Goal: Transaction & Acquisition: Purchase product/service

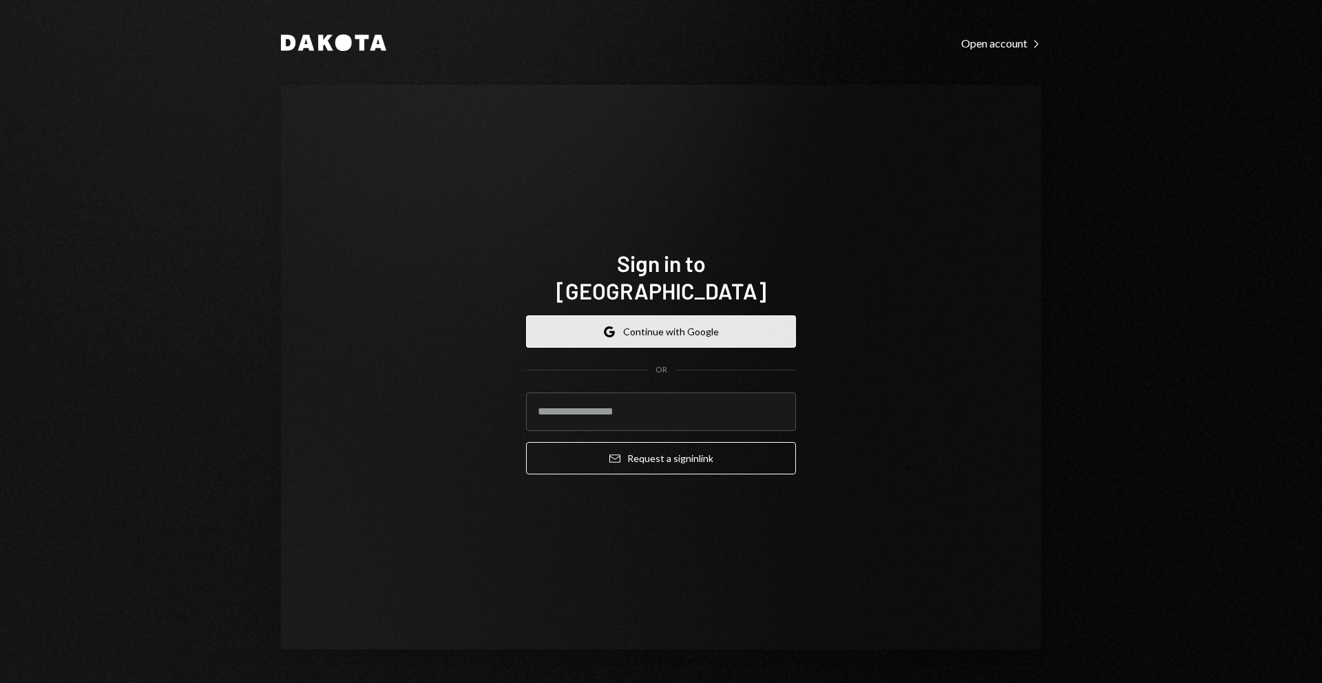
click at [698, 315] on button "Google Continue with Google" at bounding box center [661, 331] width 270 height 32
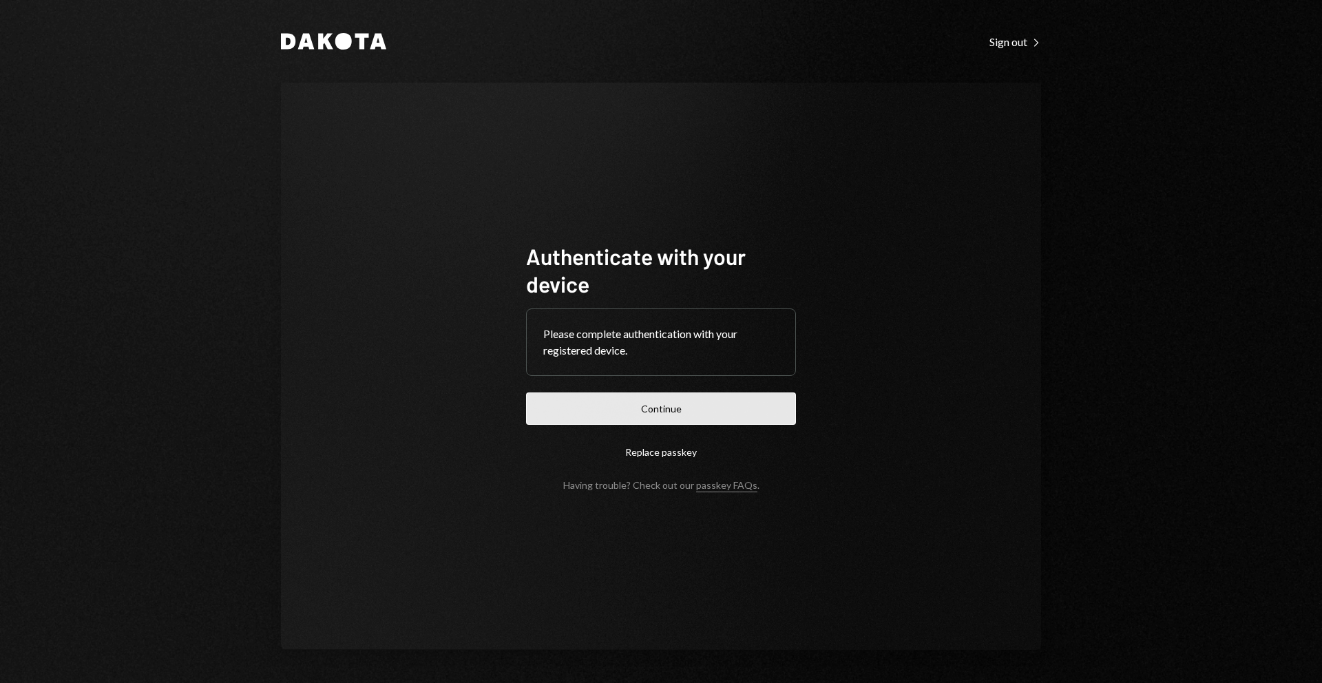
click at [714, 404] on button "Continue" at bounding box center [661, 409] width 270 height 32
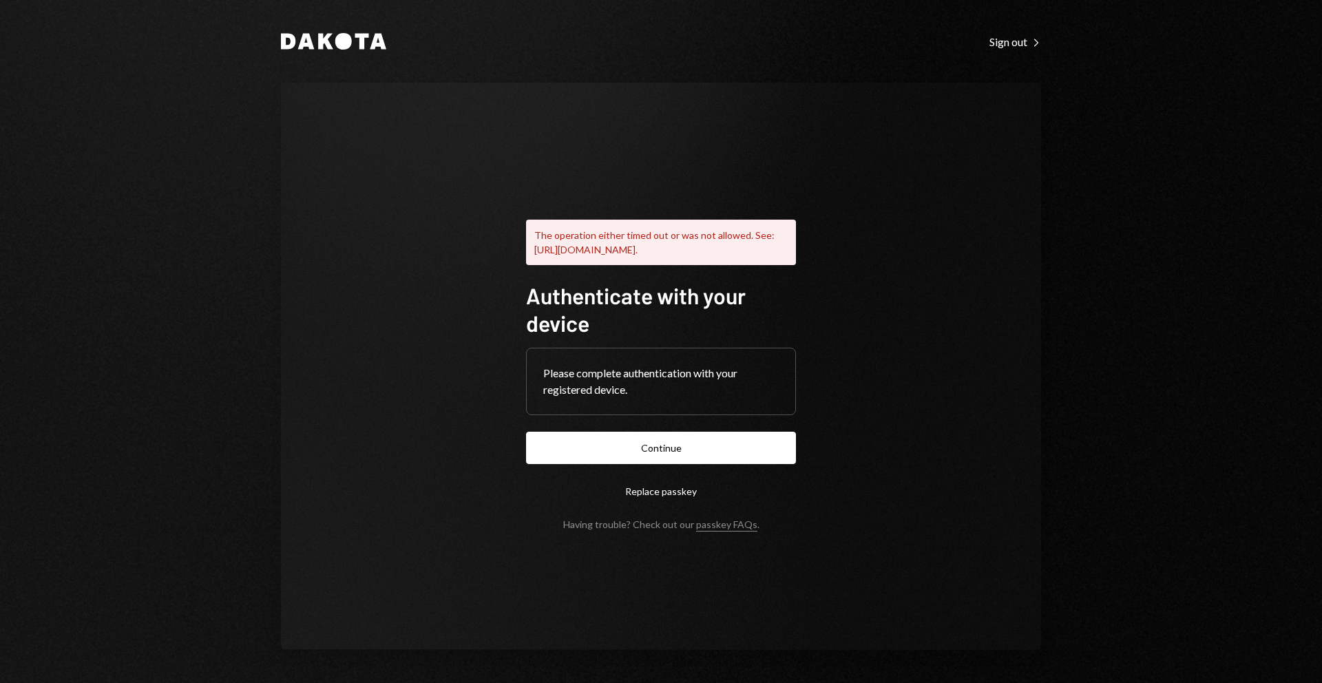
click at [716, 437] on form "Authenticate with your device Please complete authentication with your register…" at bounding box center [661, 406] width 270 height 249
click at [700, 452] on button "Continue" at bounding box center [661, 448] width 270 height 32
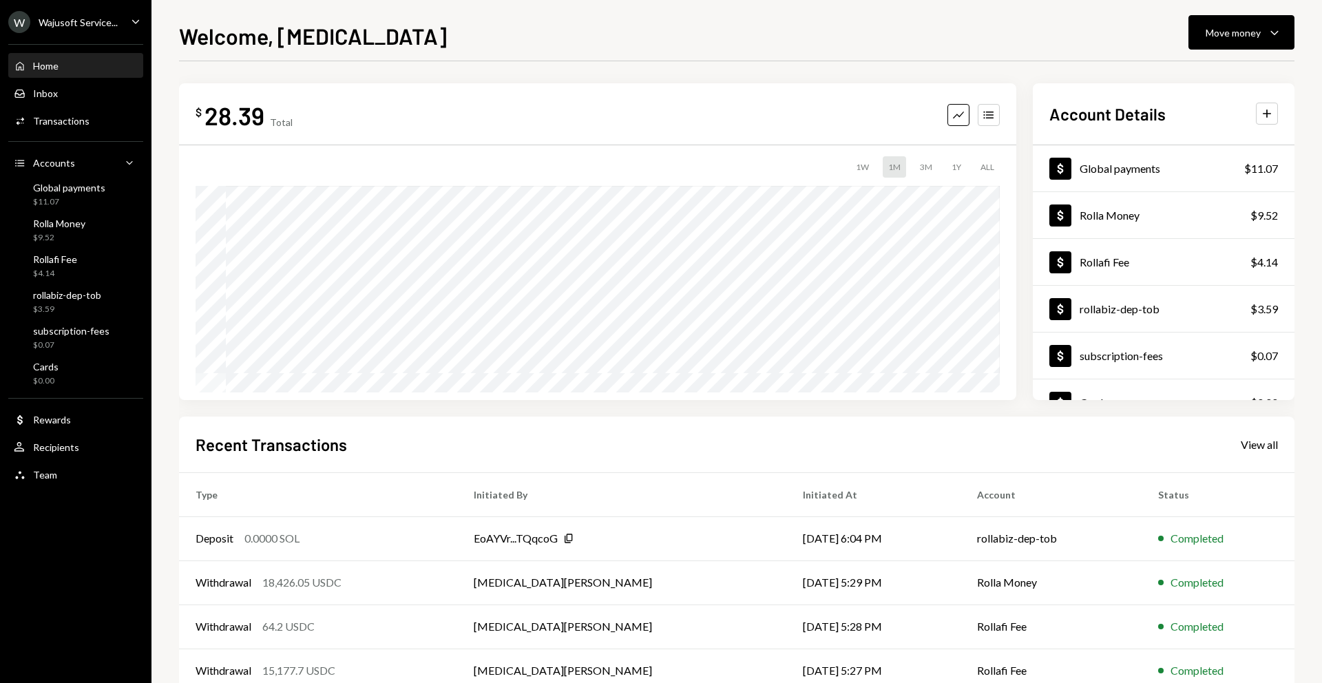
click at [112, 23] on div "Wajusoft Service..." at bounding box center [78, 23] width 79 height 12
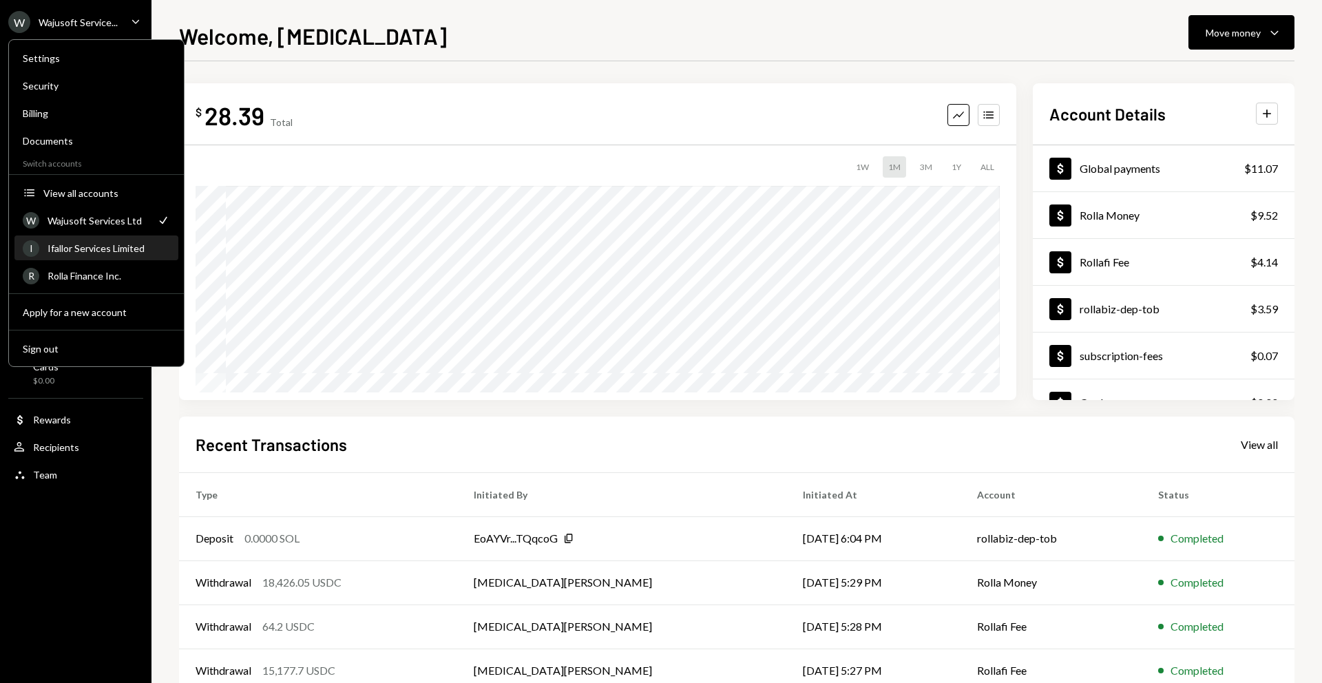
click at [95, 242] on div "Ifallor Services Limited" at bounding box center [109, 248] width 123 height 12
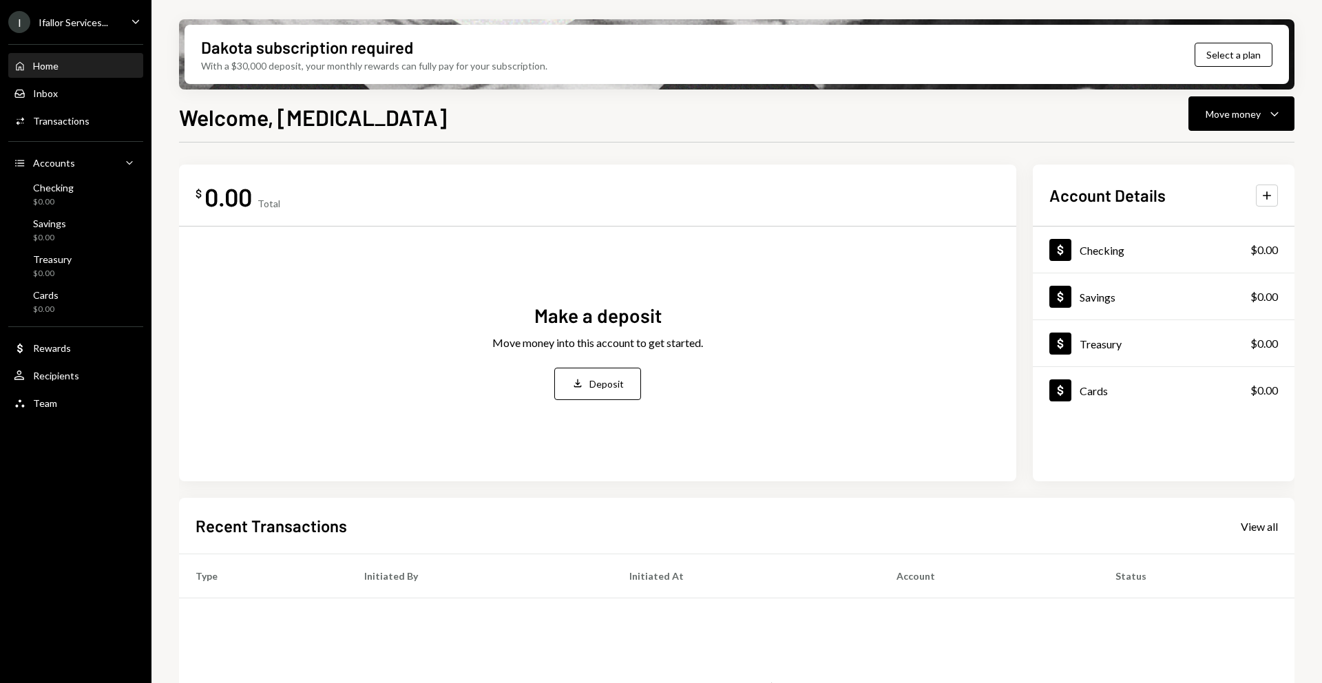
click at [105, 12] on div "I Ifallor Services..." at bounding box center [58, 22] width 100 height 22
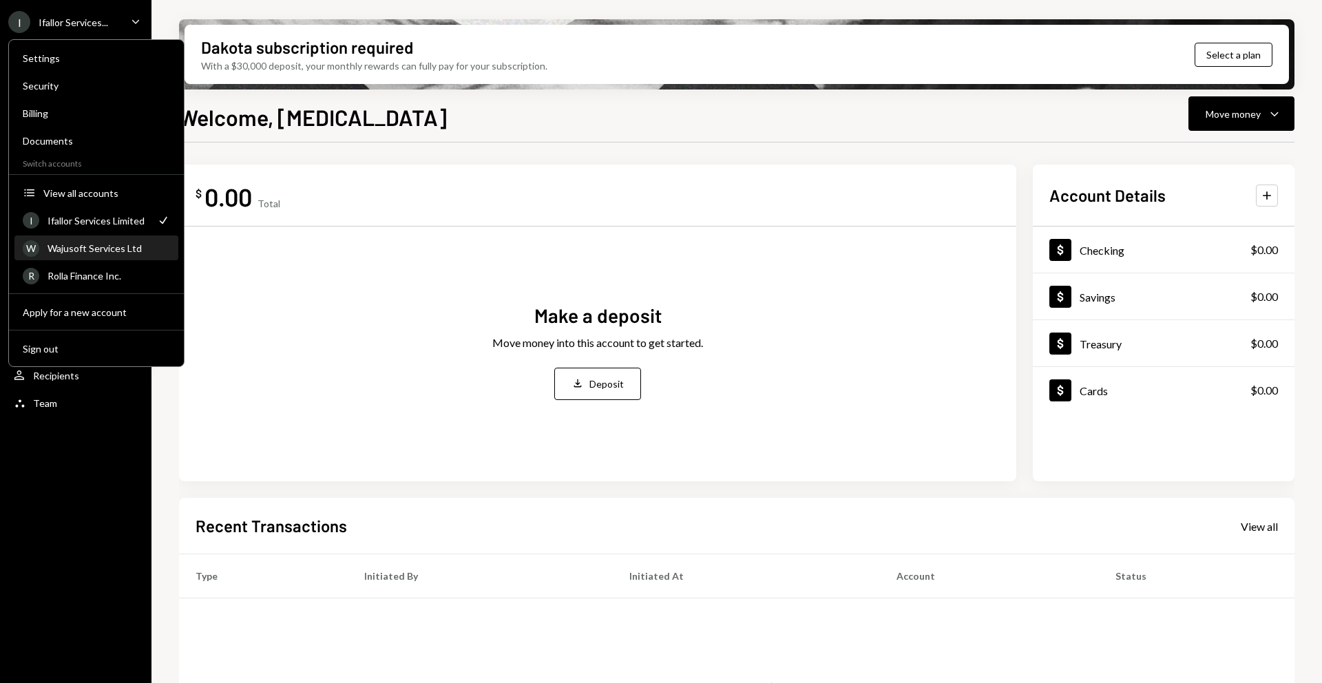
click at [116, 248] on div "Wajusoft Services Ltd" at bounding box center [109, 248] width 123 height 12
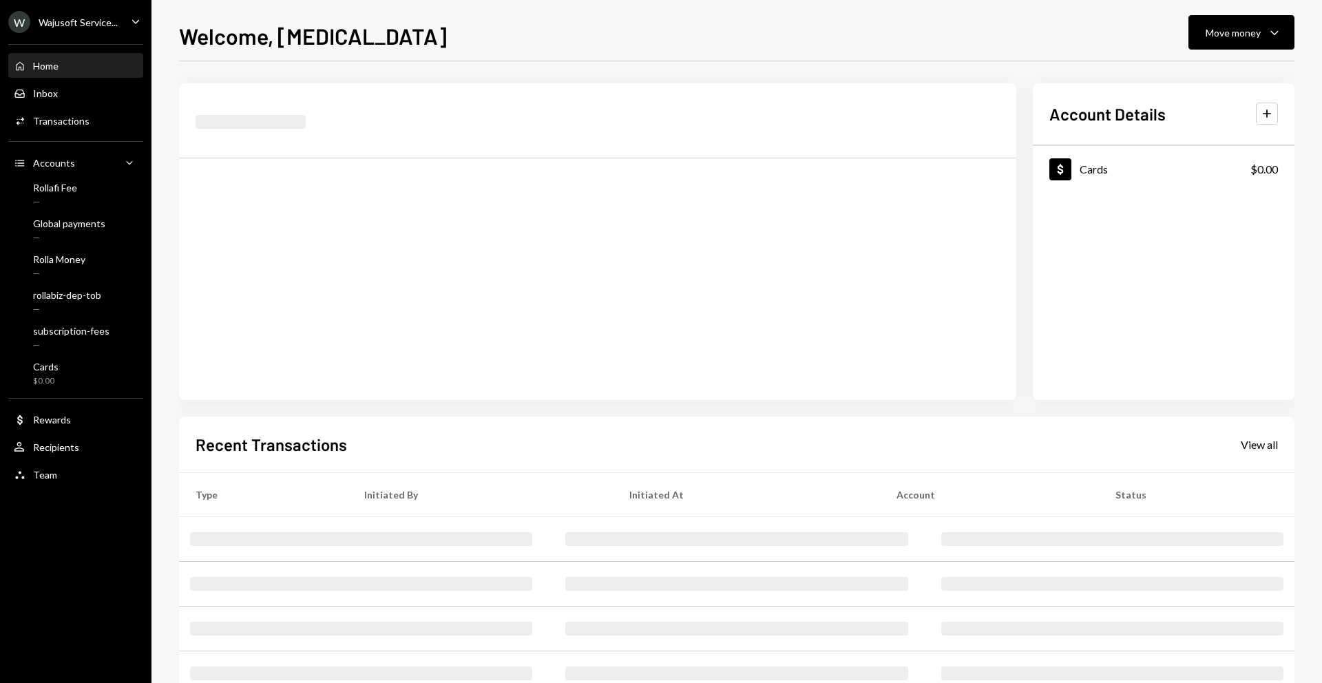
click at [112, 25] on div "Wajusoft Service..." at bounding box center [78, 23] width 79 height 12
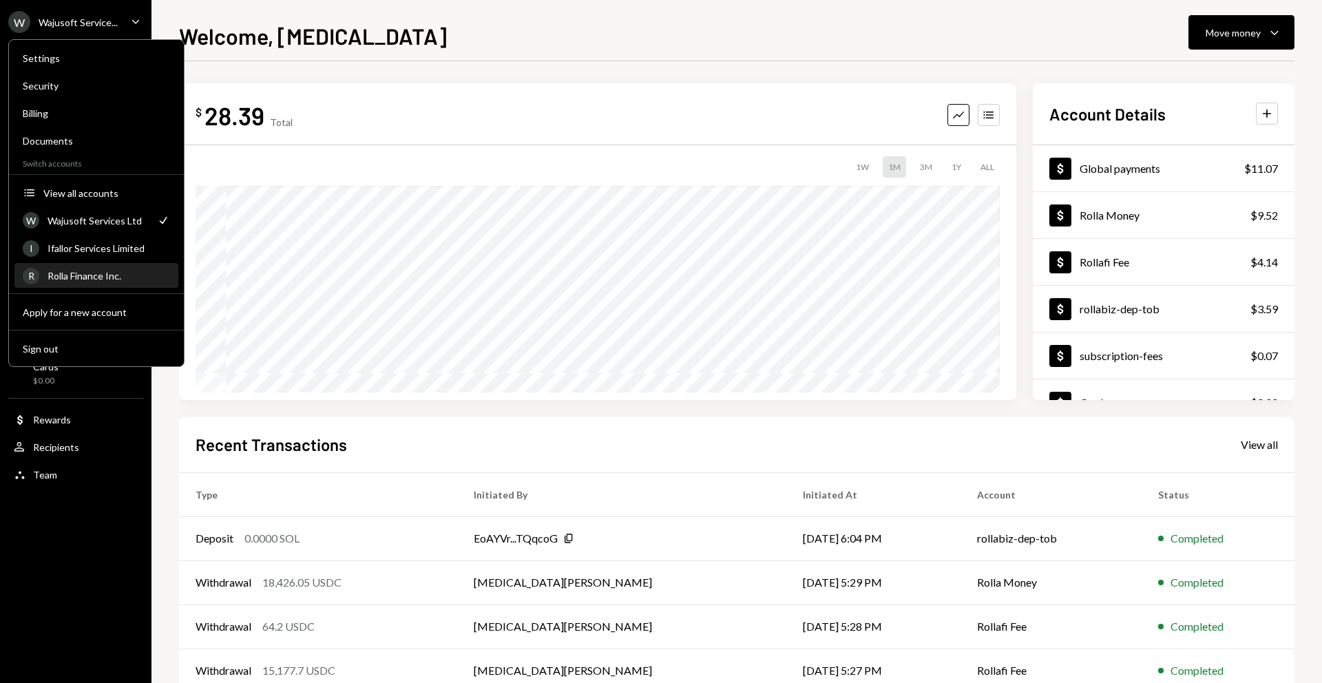
click at [94, 278] on div "Rolla Finance Inc." at bounding box center [109, 276] width 123 height 12
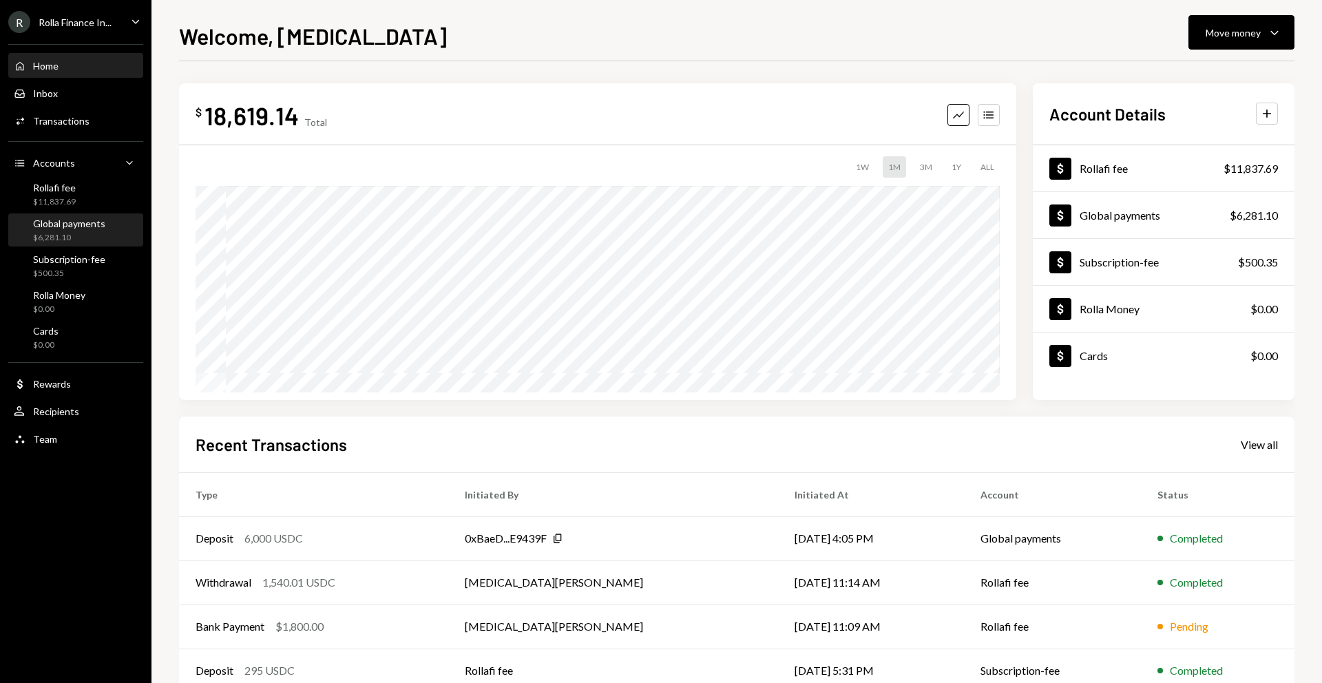
click at [61, 216] on div "Global payments $6,281.10" at bounding box center [76, 231] width 124 height 32
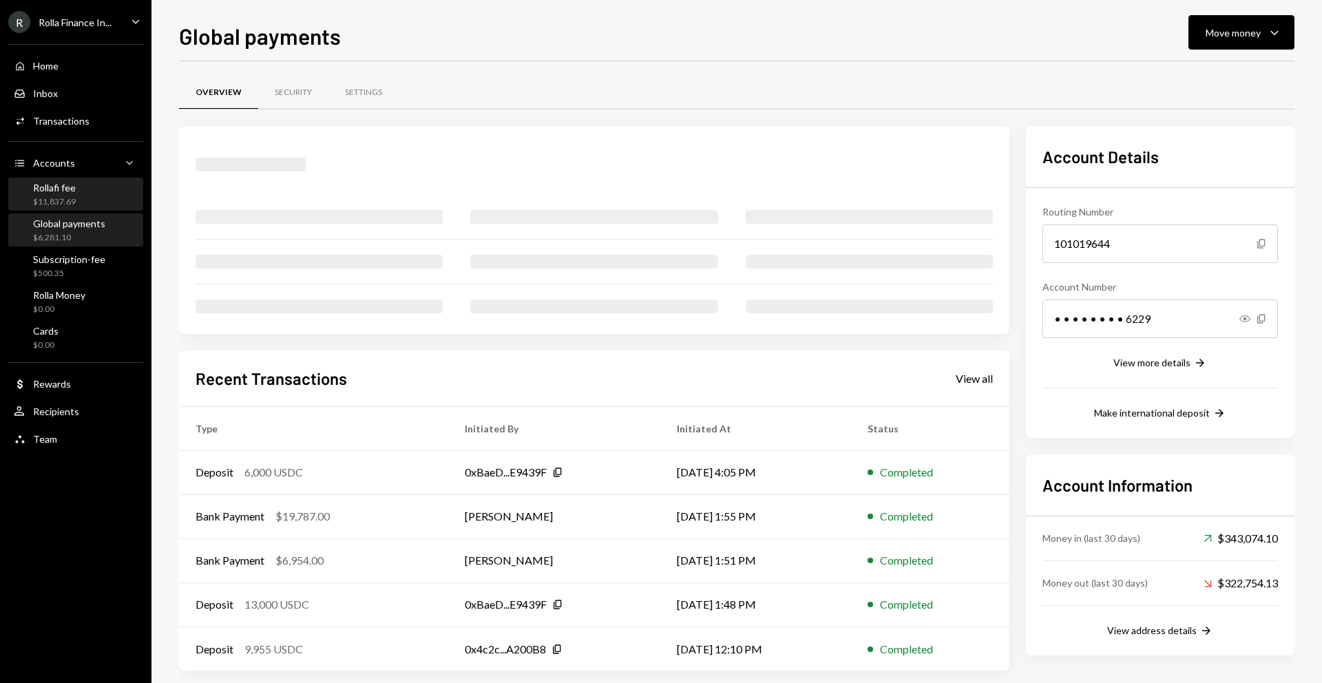
click at [61, 196] on div "$11,837.69" at bounding box center [54, 202] width 43 height 12
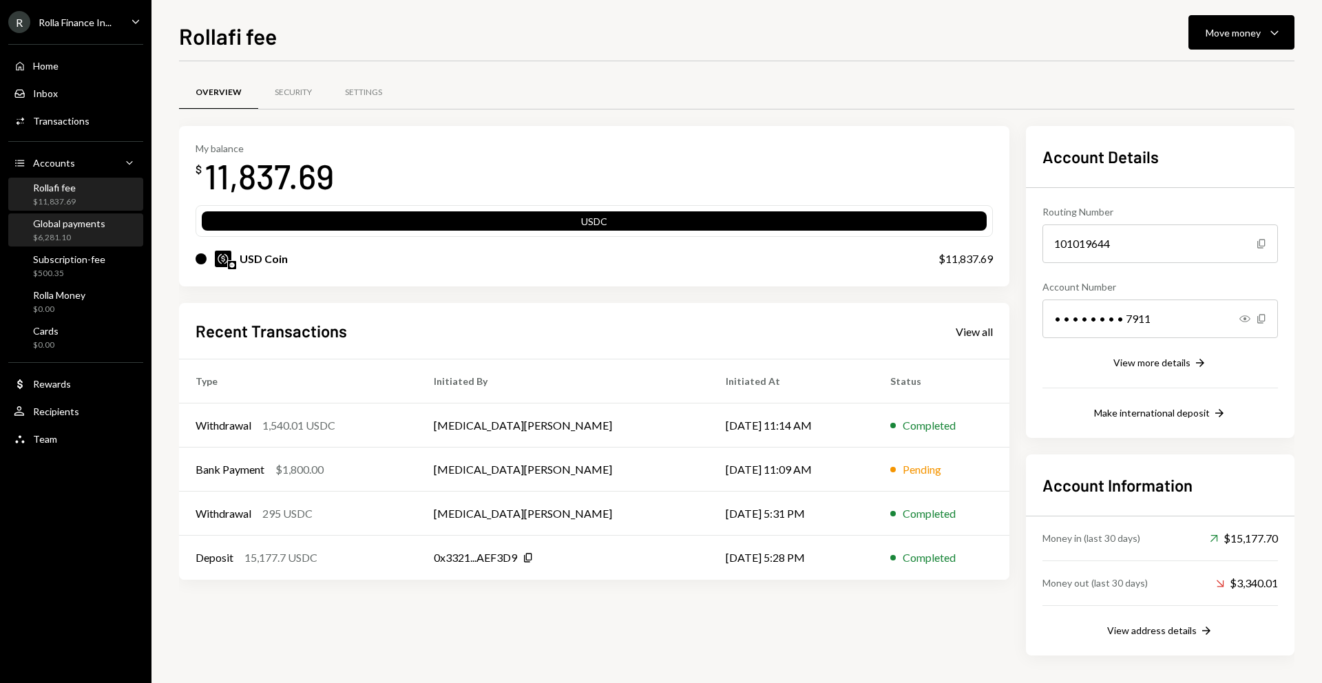
click at [85, 227] on div "Global payments" at bounding box center [69, 224] width 72 height 12
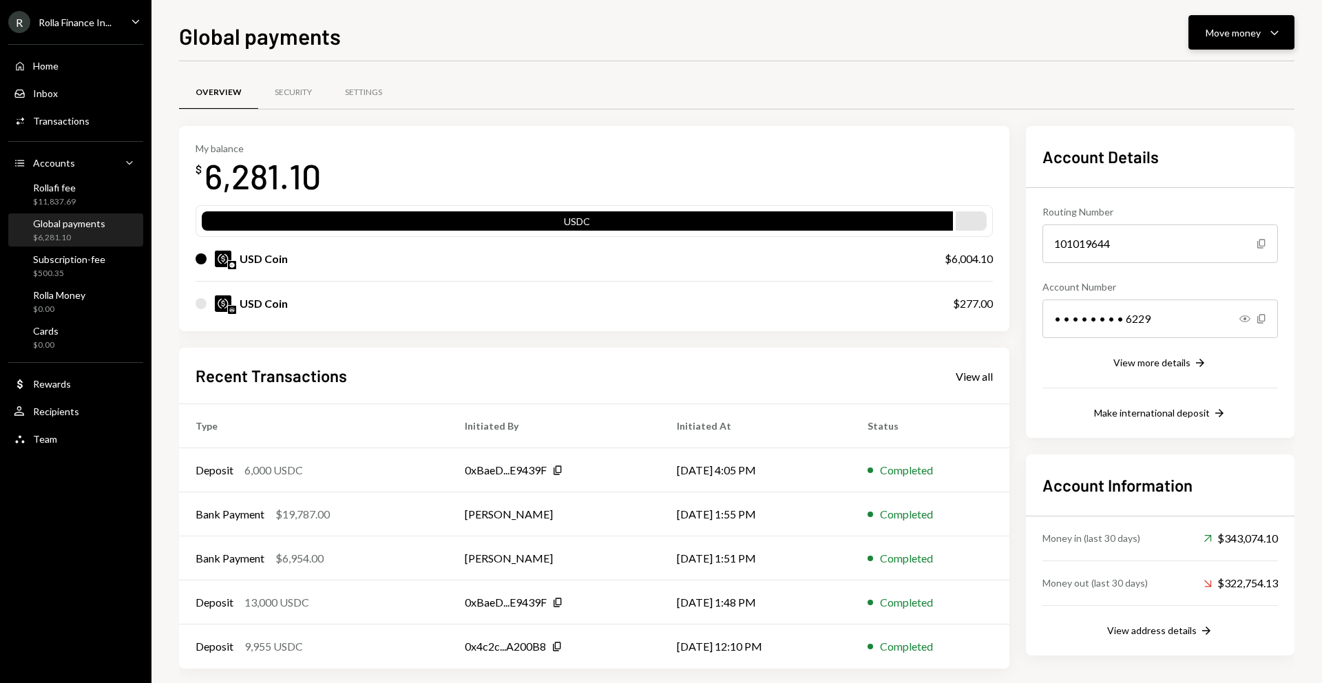
click at [1213, 41] on button "Move money Caret Down" at bounding box center [1242, 32] width 106 height 34
click at [1212, 65] on div "Withdraw Send" at bounding box center [1220, 74] width 138 height 31
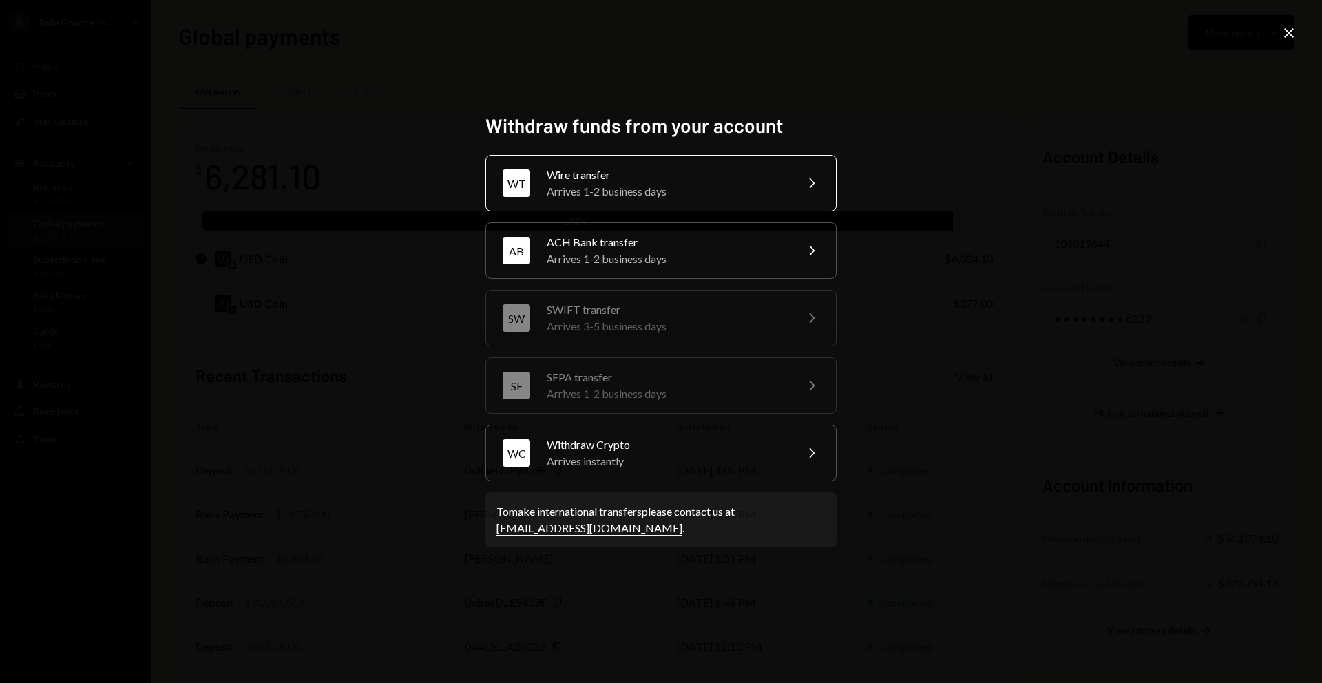
click at [703, 171] on div "Wire transfer" at bounding box center [667, 175] width 240 height 17
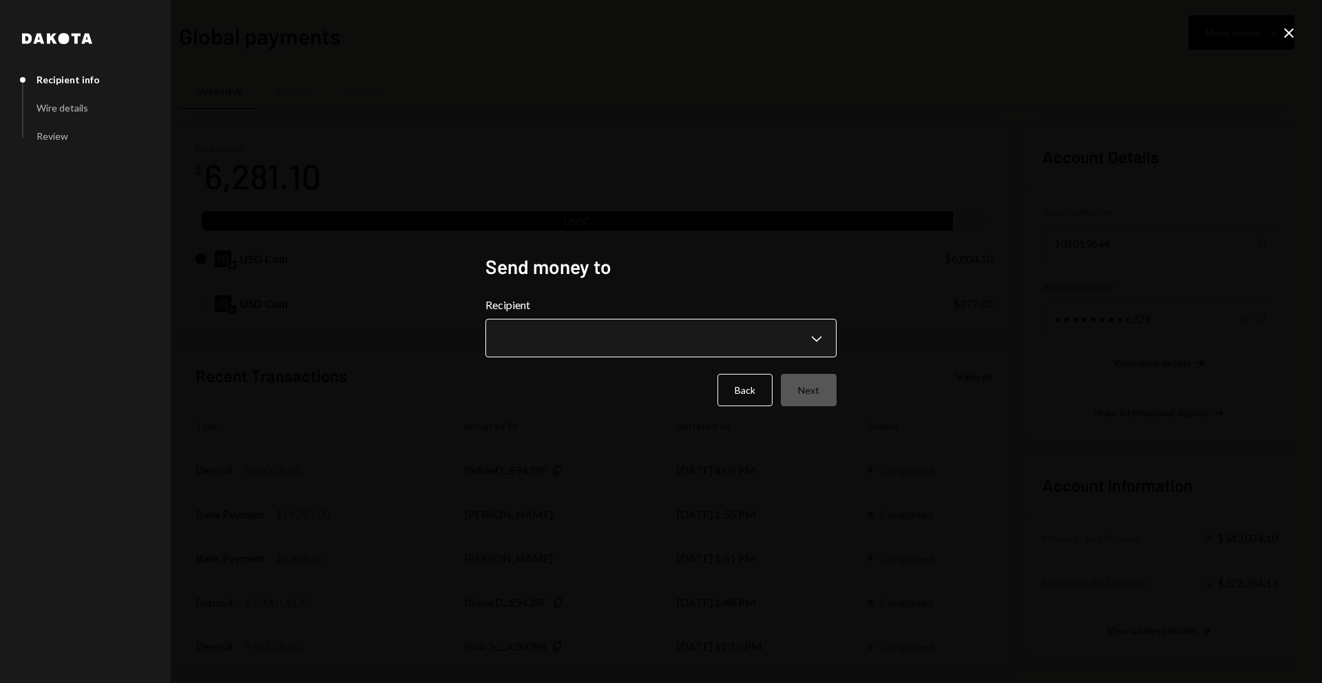
click at [674, 330] on body "R Rolla Finance In... Caret Down Home Home Inbox Inbox Activities Transactions …" at bounding box center [661, 341] width 1322 height 683
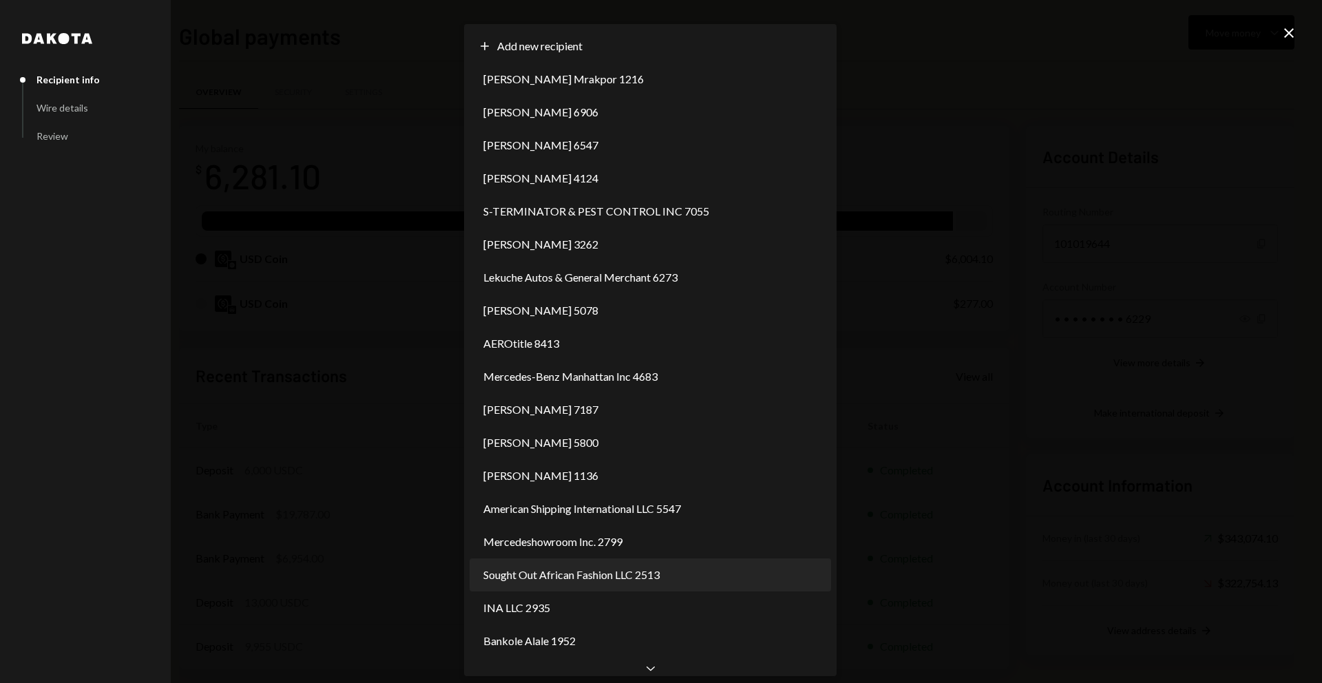
select select "**********"
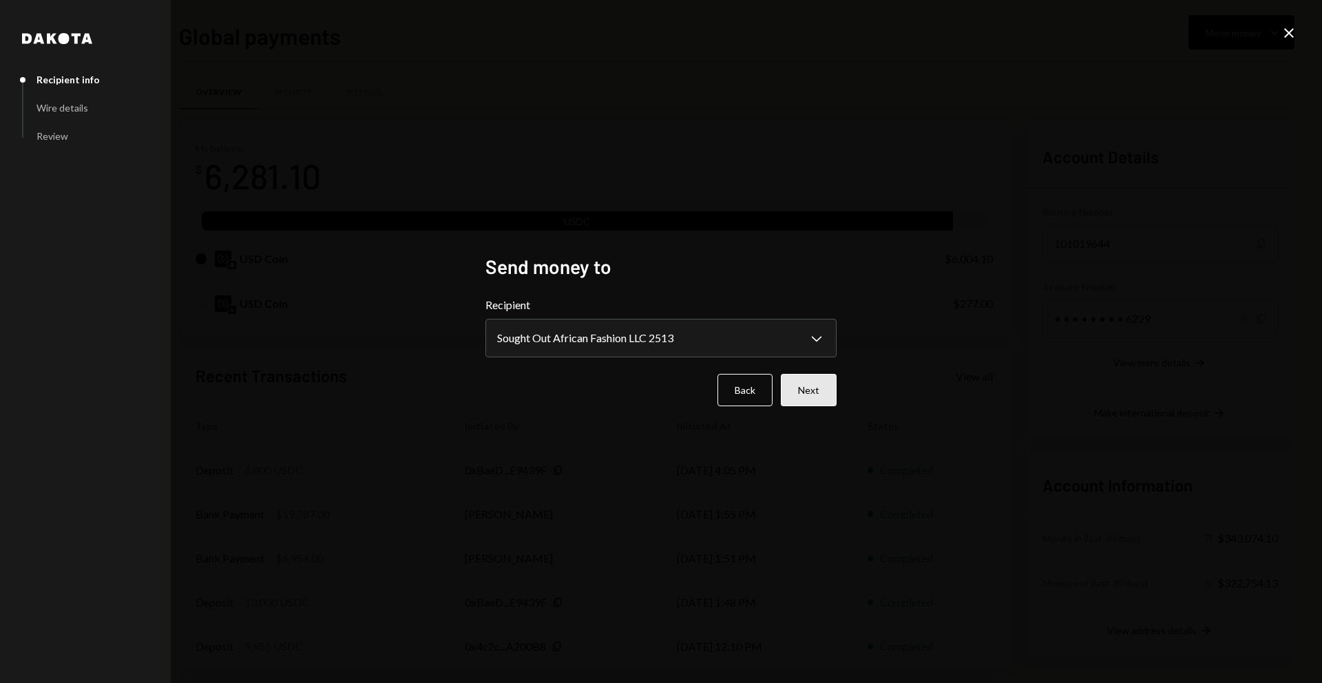
click at [826, 400] on button "Next" at bounding box center [809, 390] width 56 height 32
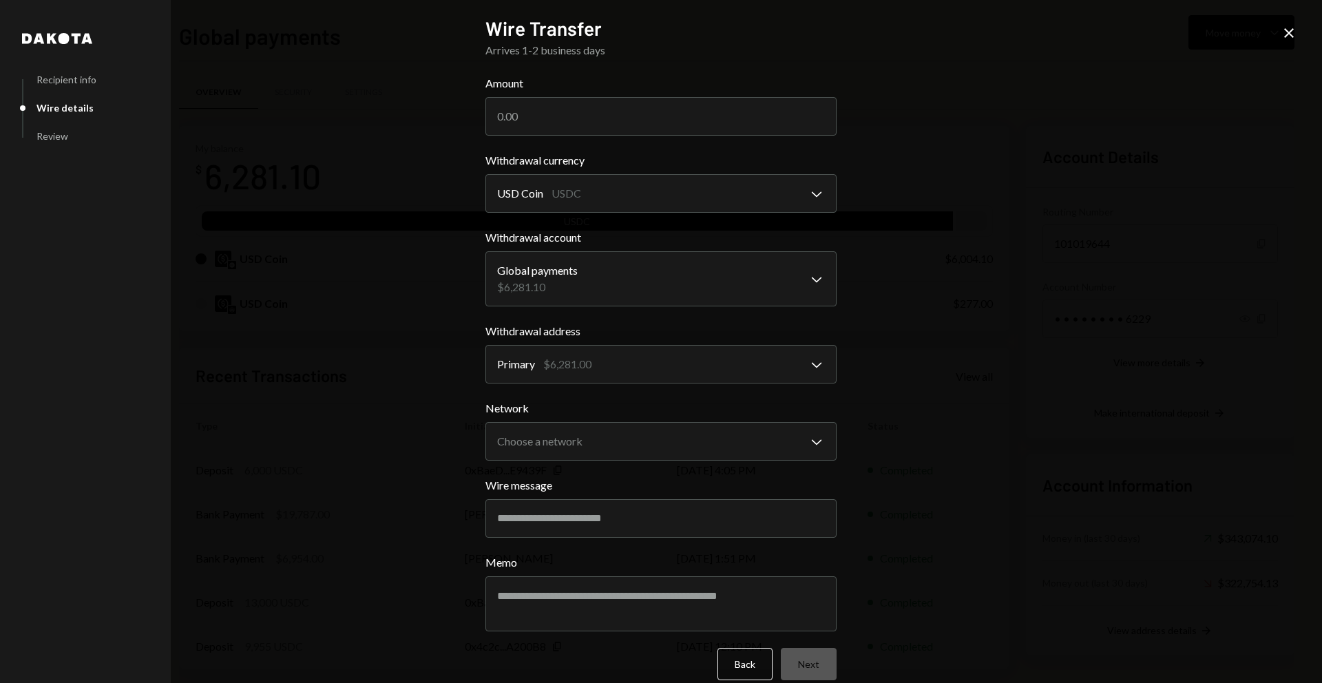
click at [661, 145] on form "**********" at bounding box center [661, 377] width 351 height 605
click at [664, 108] on input "Amount" at bounding box center [661, 116] width 351 height 39
type input "6000"
click at [614, 453] on body "R Rolla Finance In... Caret Down Home Home Inbox Inbox Activities Transactions …" at bounding box center [661, 341] width 1322 height 683
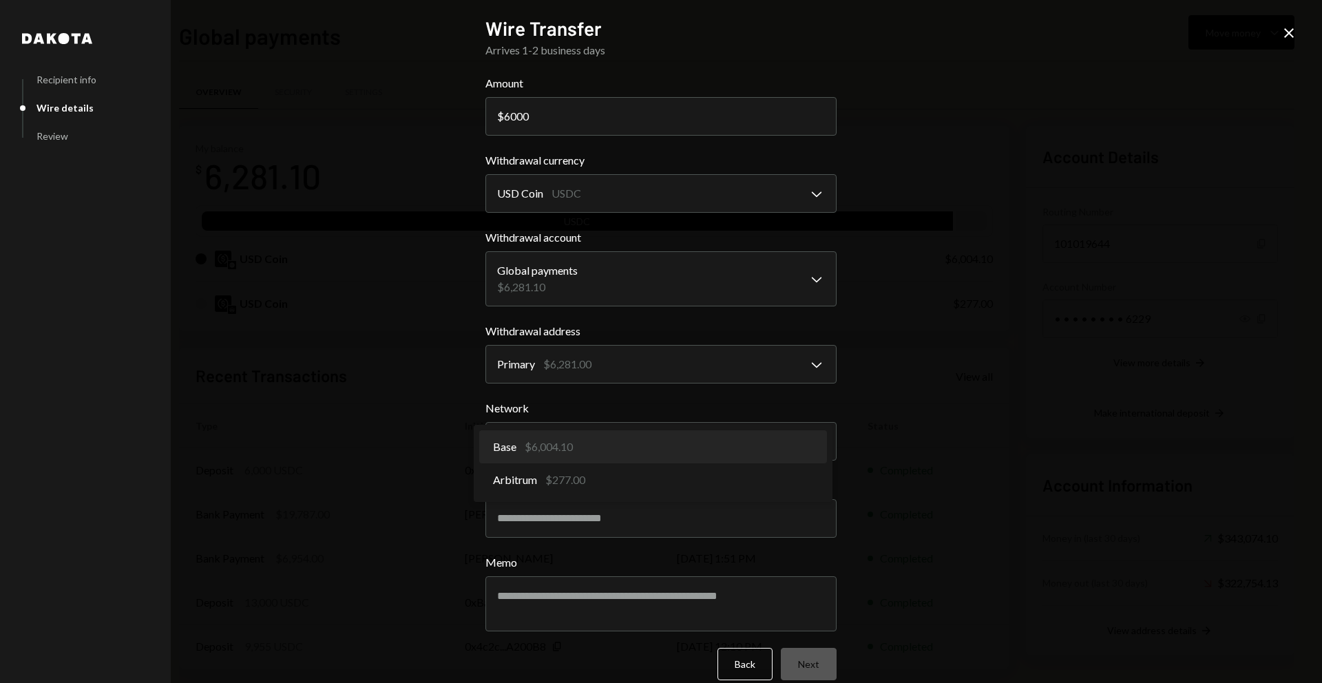
select select "**********"
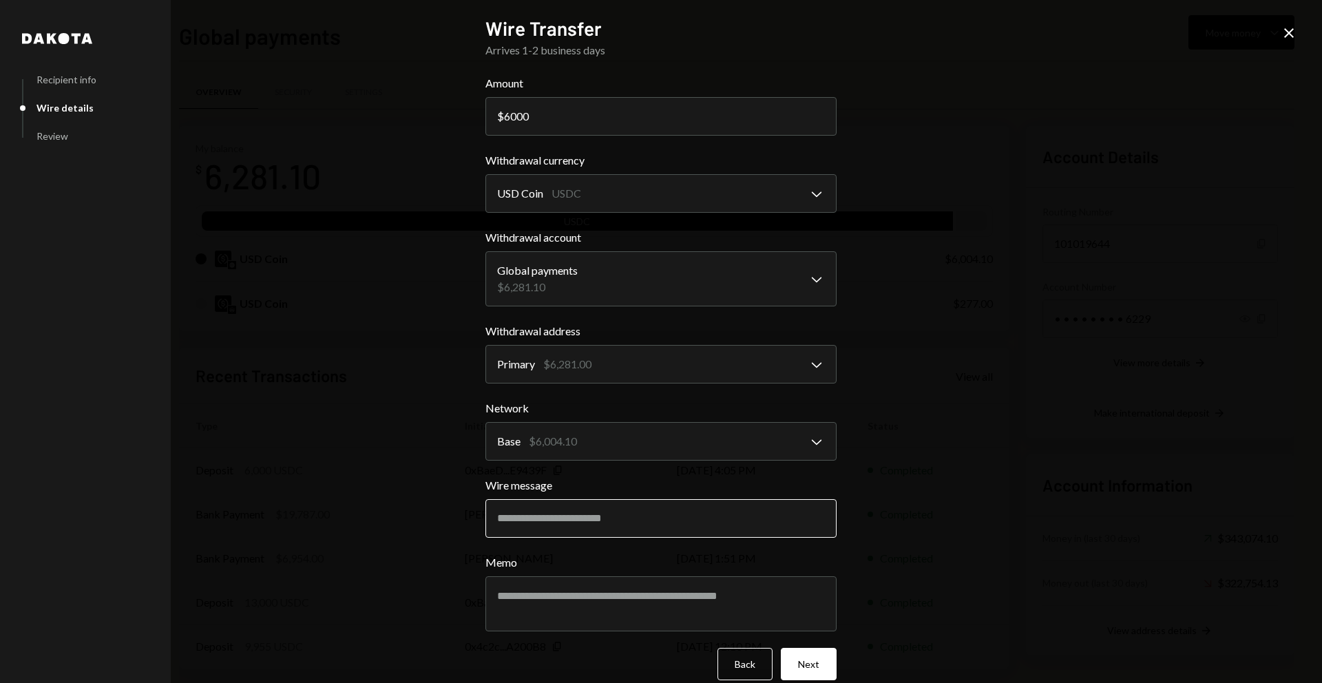
click at [612, 499] on input "Wire message" at bounding box center [661, 518] width 351 height 39
click at [608, 520] on input "Wire message" at bounding box center [661, 518] width 351 height 39
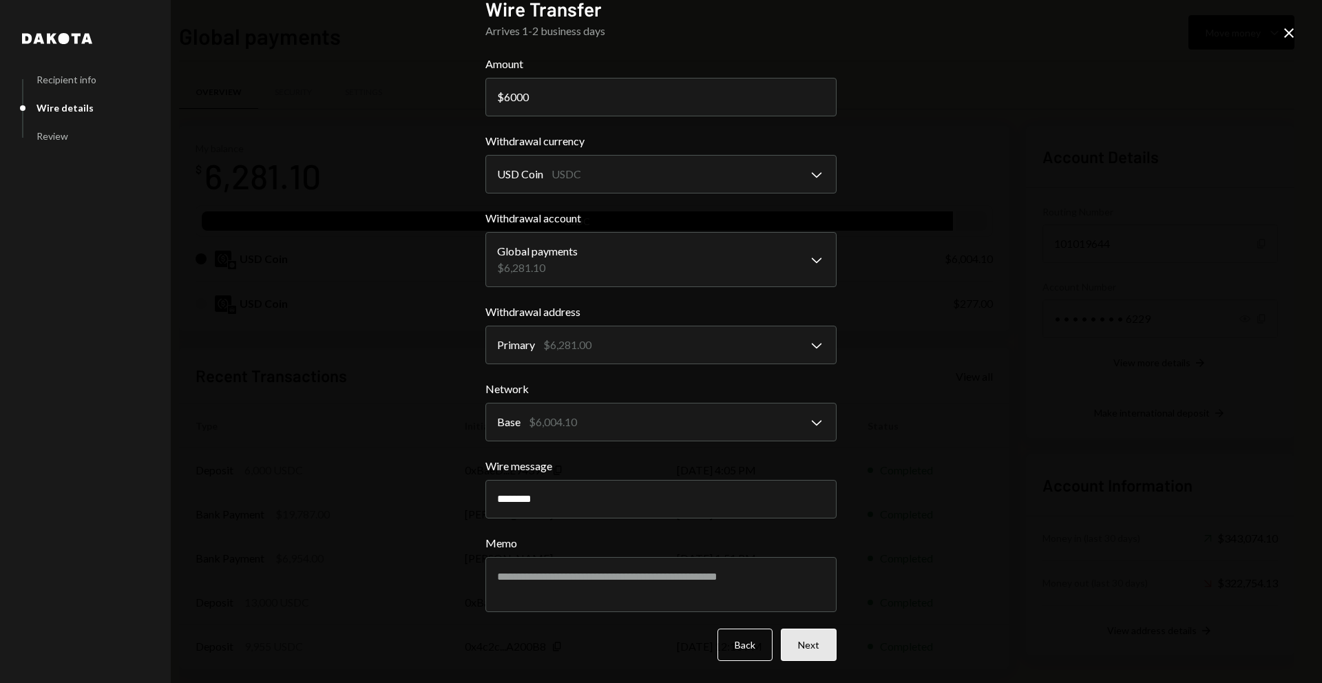
type input "********"
click at [805, 645] on button "Next" at bounding box center [809, 645] width 56 height 32
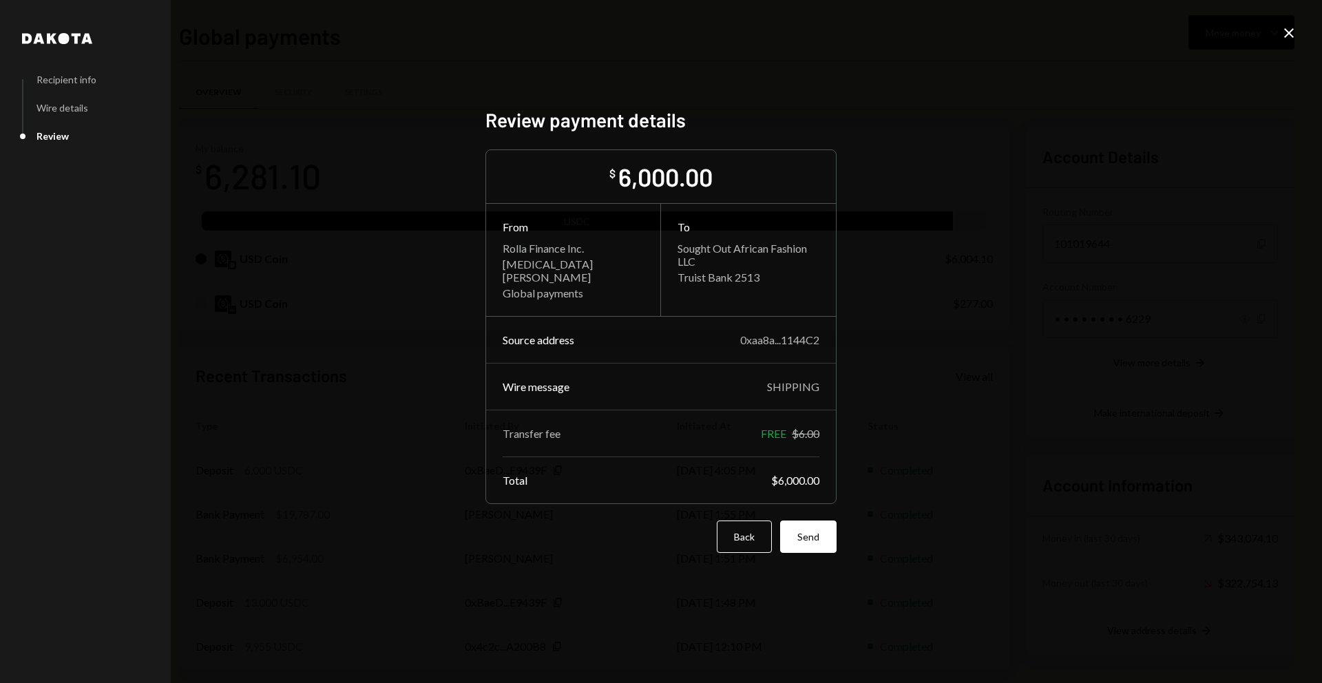
scroll to position [0, 0]
click at [810, 529] on button "Send" at bounding box center [808, 537] width 56 height 32
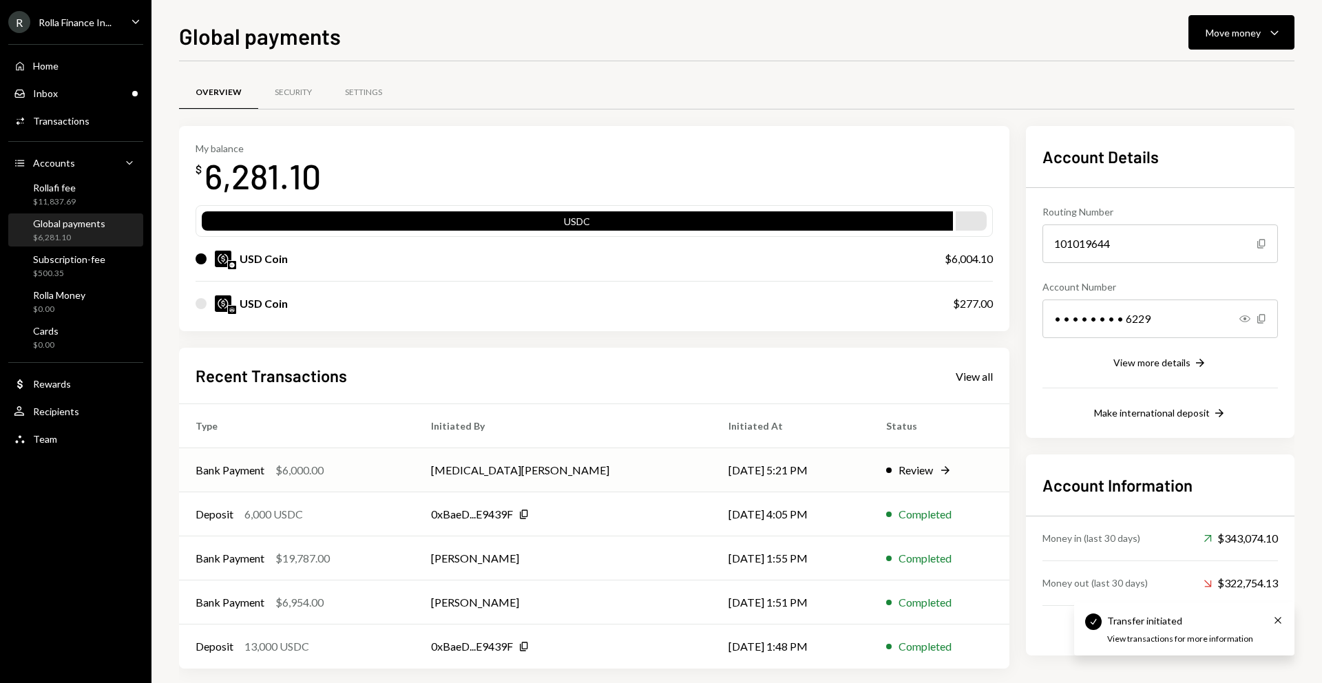
click at [764, 455] on td "08/24/25 5:21 PM" at bounding box center [791, 470] width 158 height 44
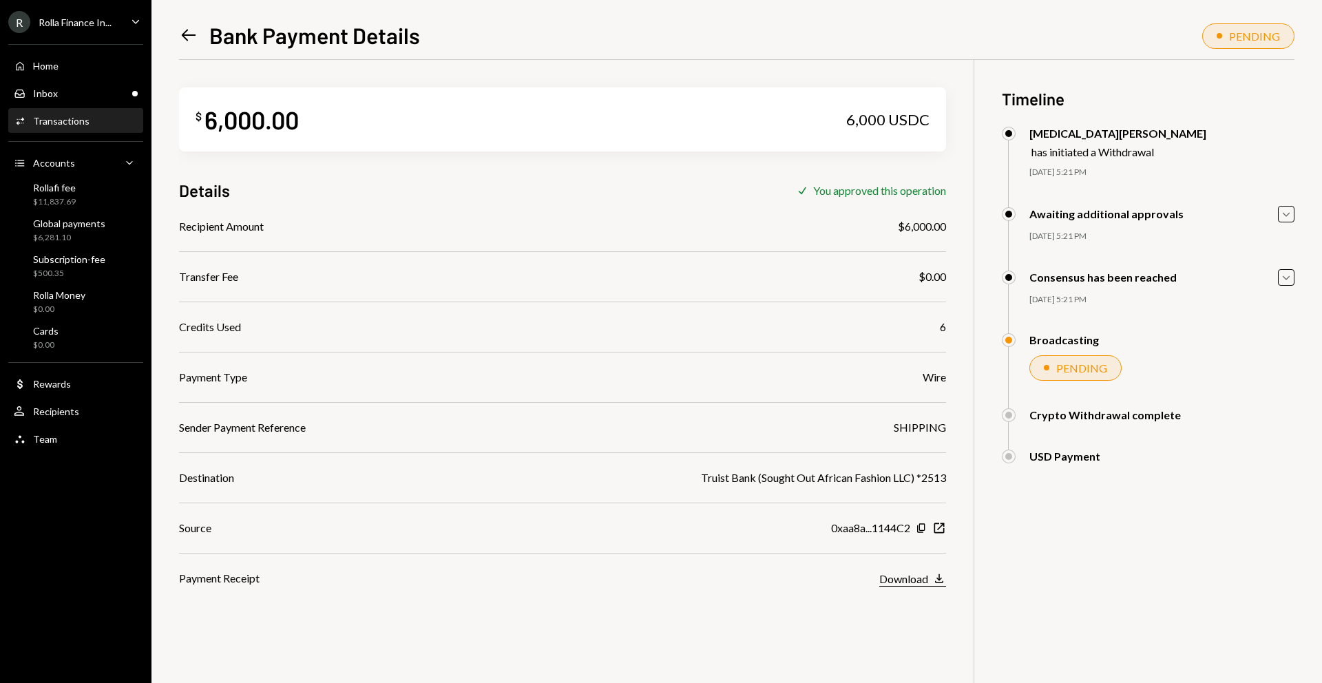
click at [907, 583] on div "Download" at bounding box center [903, 578] width 49 height 13
